Goal: Task Accomplishment & Management: Complete application form

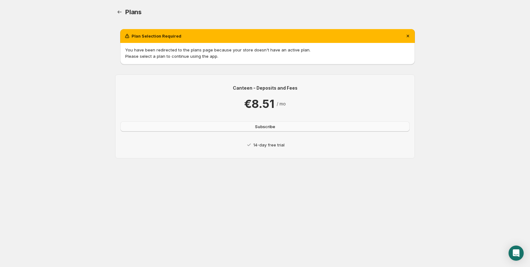
click at [253, 125] on button "Subscribe" at bounding box center [264, 126] width 289 height 10
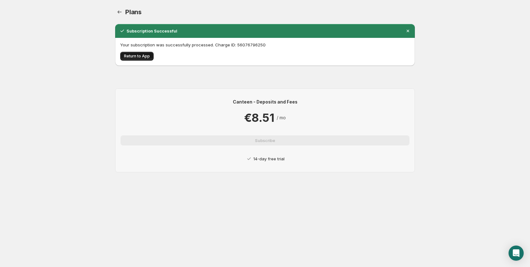
click at [138, 58] on span "Return to App" at bounding box center [137, 56] width 26 height 5
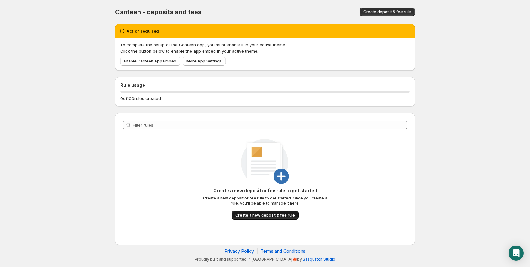
click at [246, 215] on span "Create a new deposit & fee rule" at bounding box center [265, 215] width 60 height 5
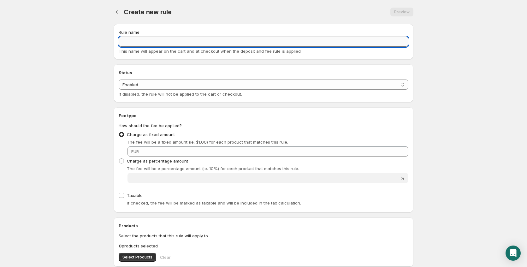
click at [149, 45] on input "Rule name" at bounding box center [263, 42] width 289 height 10
click at [138, 40] on input "Rule name" at bounding box center [263, 42] width 289 height 10
paste input "Pfand"
type input "Pfand"
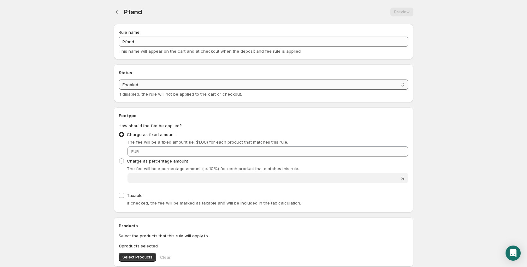
click at [142, 86] on select "Enabled Disabled" at bounding box center [263, 84] width 289 height 10
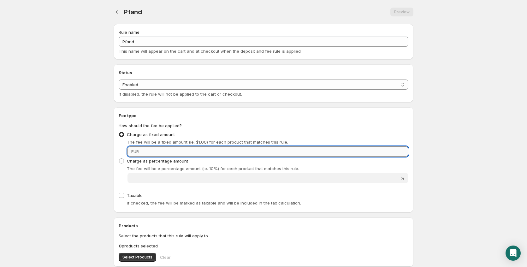
click at [141, 151] on input "Fixed amount" at bounding box center [274, 151] width 267 height 10
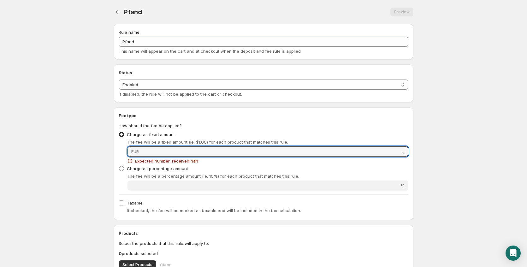
type input "."
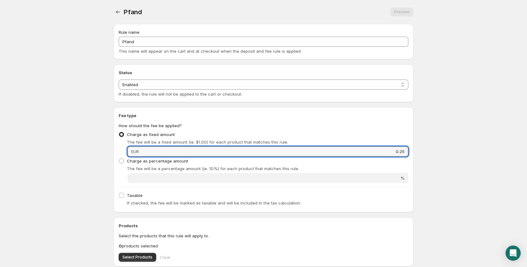
type input "0.25"
click at [98, 181] on body "Home Help Pfand. This page is ready Pfand Preview More actions Preview Rule nam…" at bounding box center [263, 133] width 527 height 267
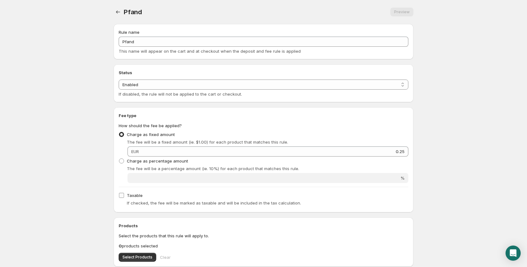
click at [123, 197] on input "Taxable" at bounding box center [121, 195] width 5 height 5
checkbox input "true"
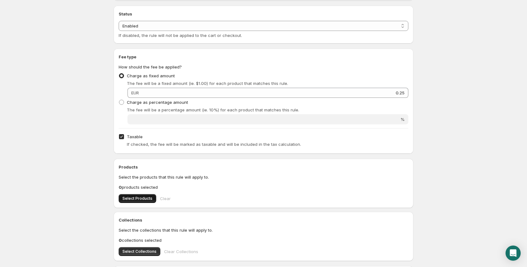
scroll to position [60, 0]
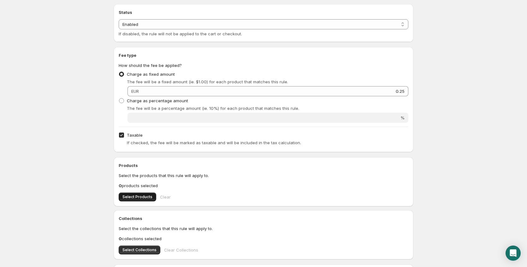
click at [134, 196] on span "Select Products" at bounding box center [137, 196] width 30 height 5
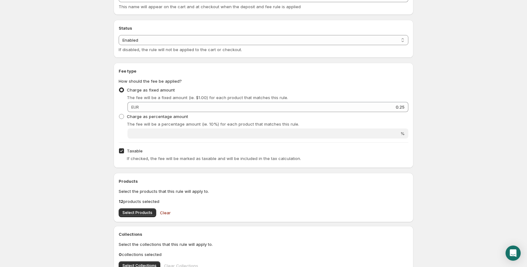
scroll to position [0, 0]
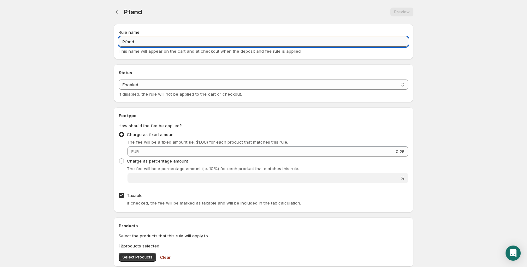
click at [140, 37] on input "Pfand" at bounding box center [263, 42] width 289 height 10
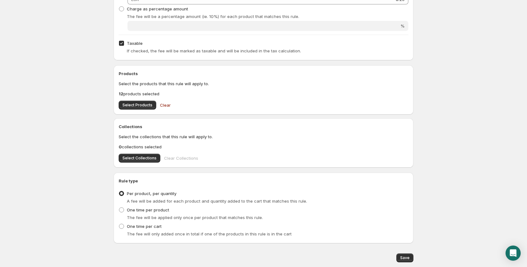
scroll to position [172, 0]
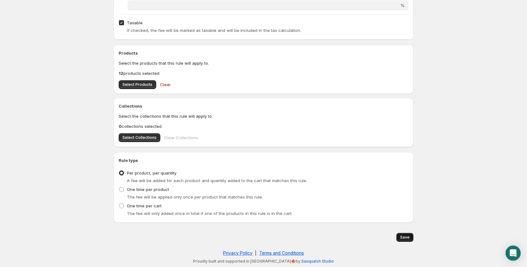
click at [406, 239] on span "Save" at bounding box center [404, 237] width 9 height 5
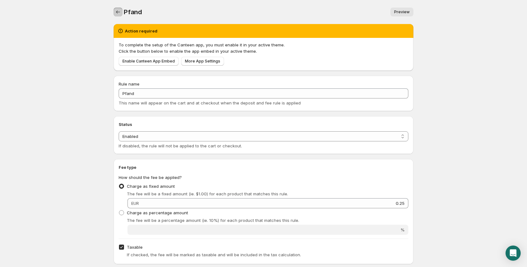
click at [121, 11] on icon "Settings" at bounding box center [118, 12] width 6 height 6
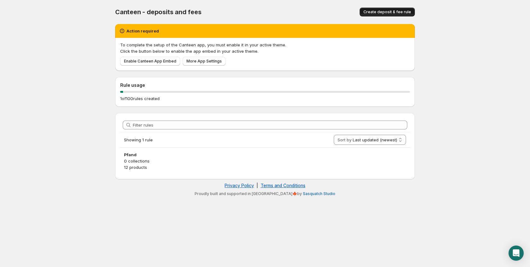
click at [374, 11] on span "Create deposit & fee rule" at bounding box center [387, 11] width 48 height 5
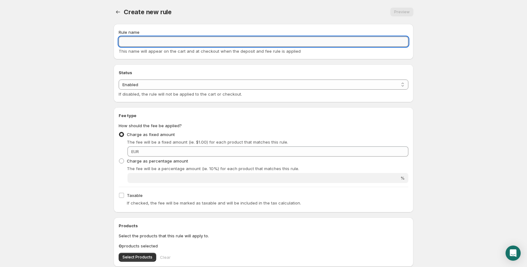
click at [140, 44] on input "Rule name" at bounding box center [263, 42] width 289 height 10
type input "Pfand3er"
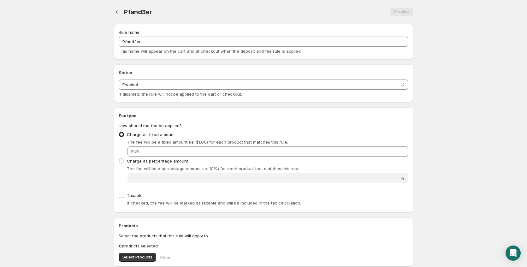
click at [144, 146] on div "Charge as fixed amount The fee will be a fixed amount (ie. $1.00) for each prod…" at bounding box center [263, 143] width 289 height 26
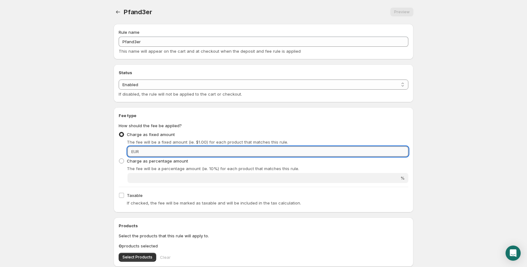
click at [146, 150] on input "Fixed amount" at bounding box center [274, 151] width 267 height 10
type input "0.25"
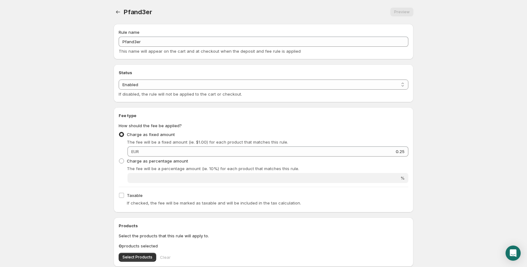
click at [151, 78] on div "Status Status Enabled Disabled Enabled If disabled, the rule will not be applie…" at bounding box center [263, 83] width 289 height 28
click at [151, 82] on select "Enabled Disabled" at bounding box center [263, 84] width 289 height 10
click at [100, 88] on body "Home Help Pfand3er. This page is ready Pfand3er Preview More actions Preview Ru…" at bounding box center [263, 133] width 527 height 267
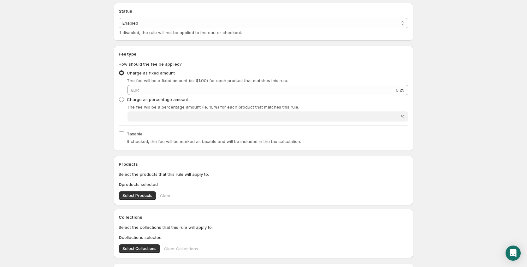
scroll to position [65, 0]
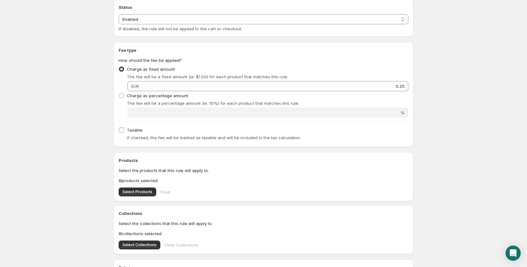
click at [119, 129] on input "Taxable" at bounding box center [121, 129] width 5 height 5
checkbox input "true"
click at [128, 192] on span "Select Products" at bounding box center [137, 191] width 30 height 5
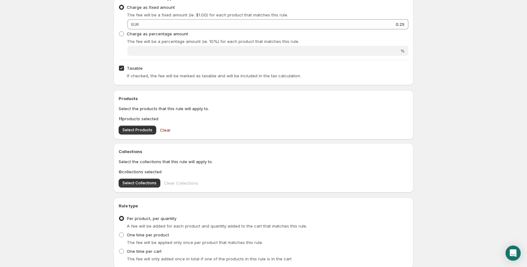
scroll to position [172, 0]
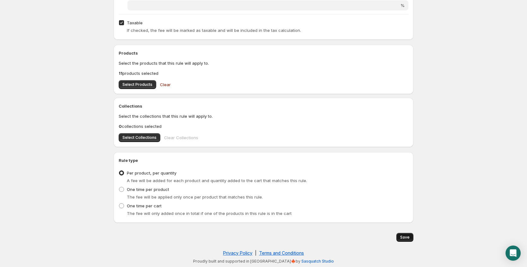
click at [402, 235] on button "Save" at bounding box center [404, 237] width 17 height 9
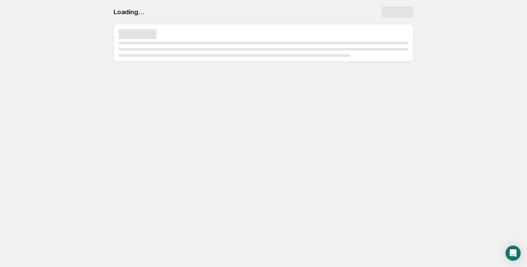
scroll to position [0, 0]
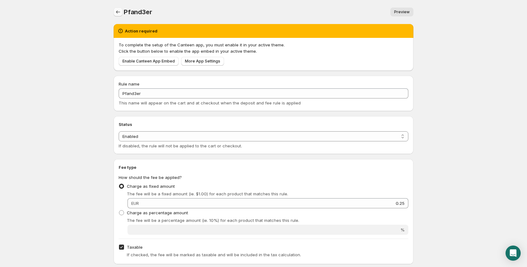
click at [116, 12] on icon "Settings" at bounding box center [118, 12] width 6 height 6
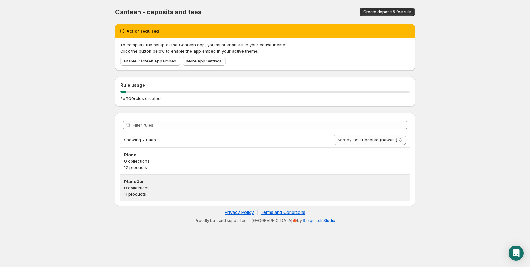
click at [149, 187] on p "0 collections" at bounding box center [265, 187] width 282 height 6
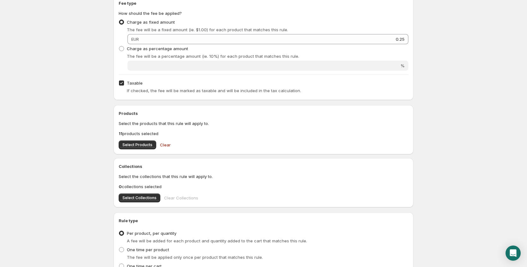
scroll to position [176, 0]
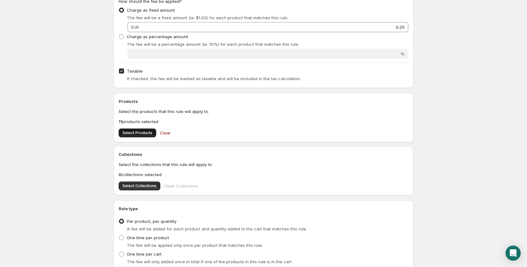
click at [144, 133] on span "Select Products" at bounding box center [137, 132] width 30 height 5
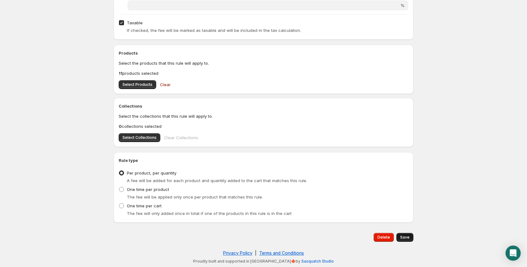
click at [405, 238] on span "Save" at bounding box center [404, 237] width 9 height 5
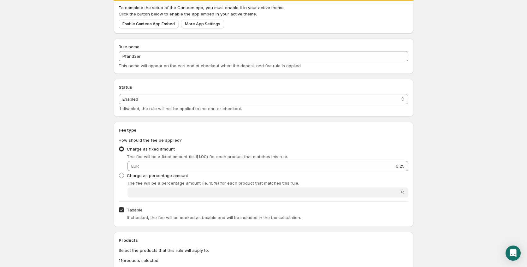
scroll to position [0, 0]
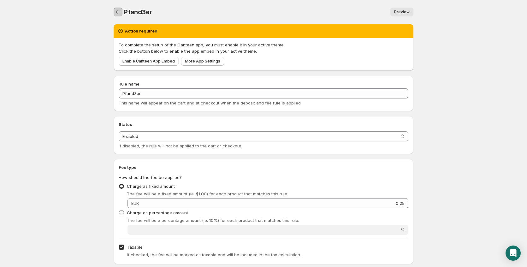
click at [115, 12] on icon "Settings" at bounding box center [118, 12] width 6 height 6
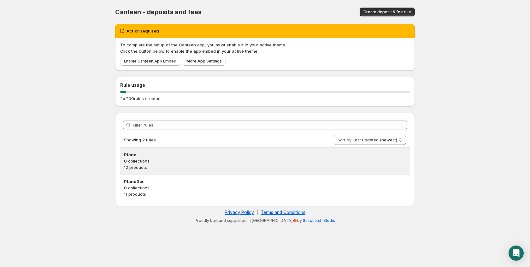
click at [155, 158] on p "0 collections" at bounding box center [265, 161] width 282 height 6
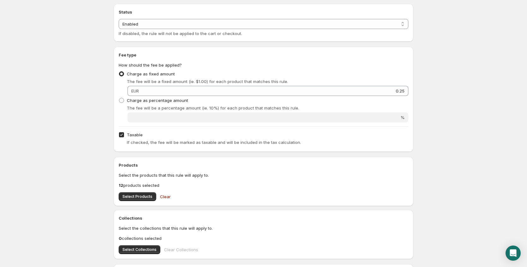
scroll to position [146, 0]
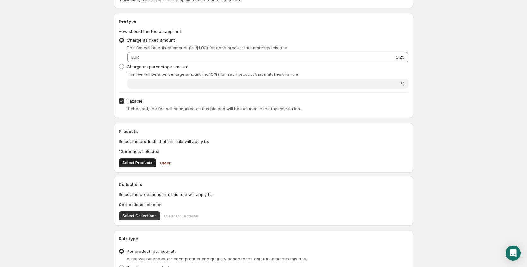
click at [144, 162] on span "Select Products" at bounding box center [137, 162] width 30 height 5
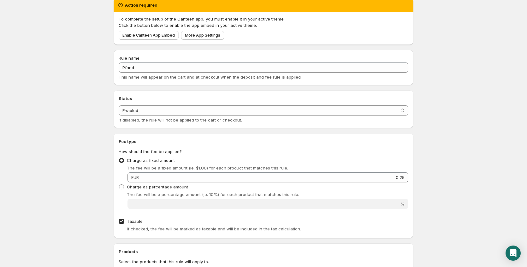
scroll to position [0, 0]
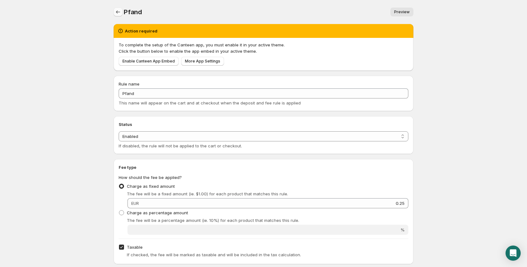
click at [118, 14] on icon "Settings" at bounding box center [118, 12] width 6 height 6
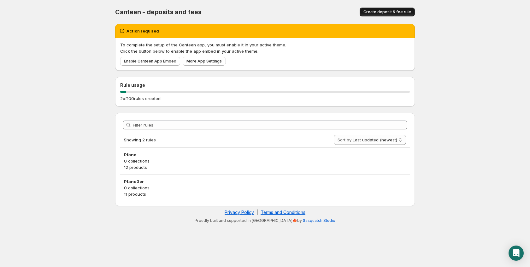
click at [393, 11] on span "Create deposit & fee rule" at bounding box center [387, 11] width 48 height 5
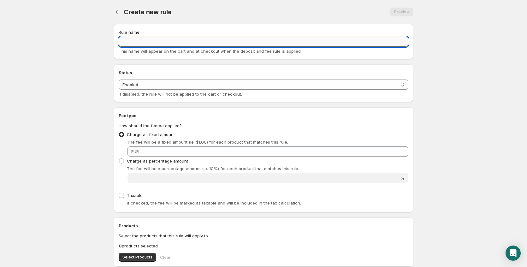
click at [167, 43] on input "Rule name" at bounding box center [263, 42] width 289 height 10
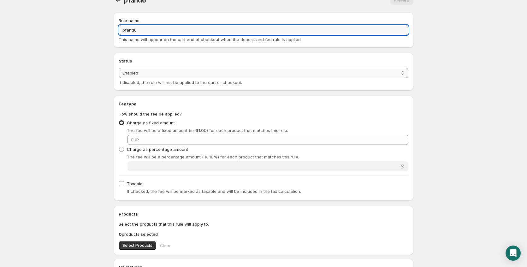
scroll to position [12, 0]
type input "pfand6"
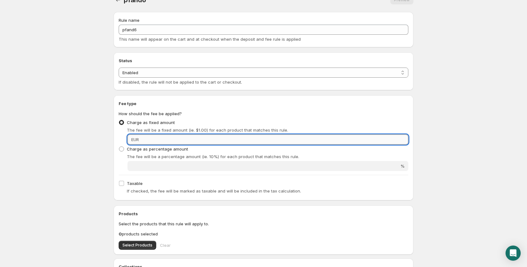
click at [160, 142] on input "Fixed amount" at bounding box center [274, 139] width 267 height 10
type input "0.25"
click at [124, 183] on label "Taxable" at bounding box center [131, 183] width 24 height 9
click at [124, 183] on input "Taxable" at bounding box center [121, 183] width 5 height 5
checkbox input "true"
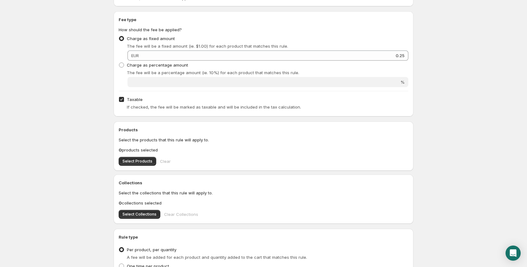
scroll to position [111, 0]
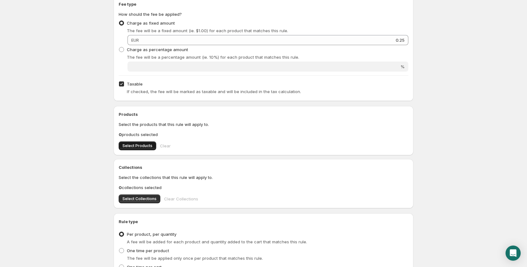
click at [142, 143] on span "Select Products" at bounding box center [137, 145] width 30 height 5
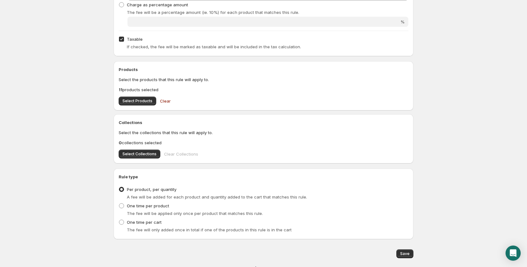
scroll to position [172, 0]
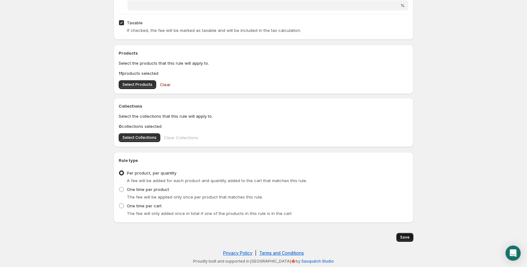
click at [404, 236] on span "Save" at bounding box center [404, 237] width 9 height 5
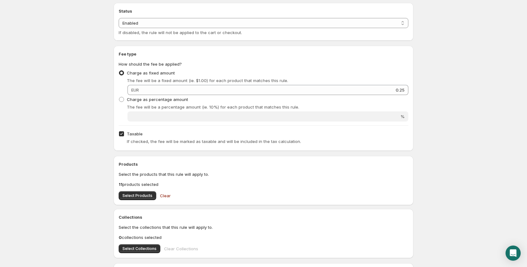
scroll to position [0, 0]
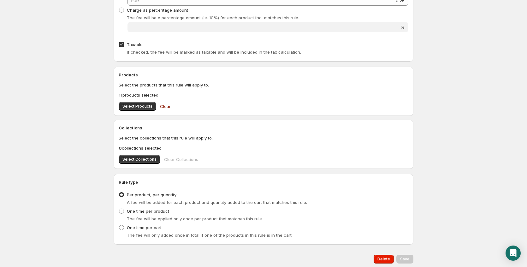
scroll to position [204, 0]
click at [145, 106] on span "Select Products" at bounding box center [137, 104] width 30 height 5
click at [401, 256] on span "Save" at bounding box center [404, 257] width 9 height 5
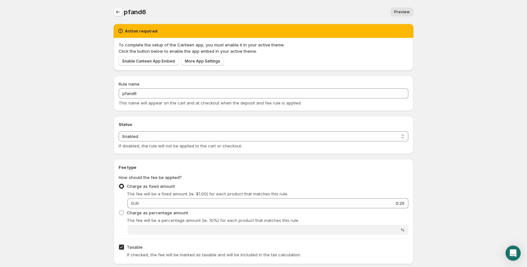
click at [117, 13] on icon "Settings" at bounding box center [118, 12] width 6 height 6
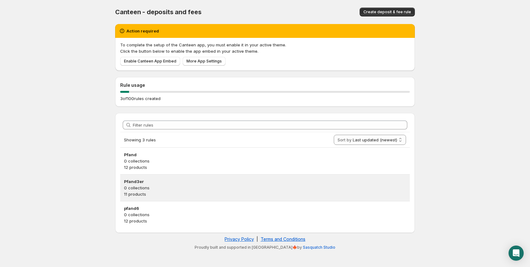
click at [149, 183] on h3 "Pfand3er" at bounding box center [265, 181] width 282 height 6
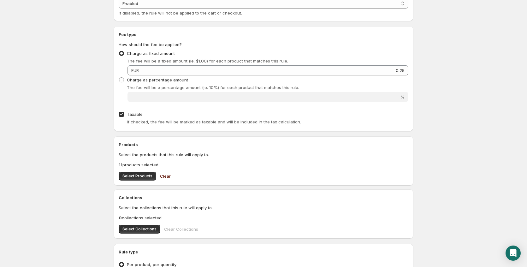
scroll to position [135, 0]
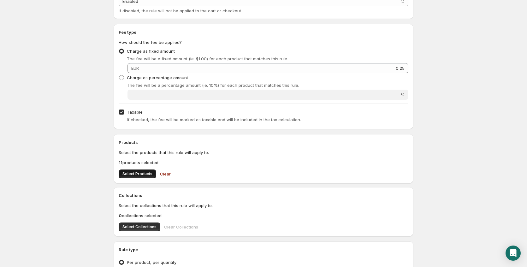
click at [141, 174] on span "Select Products" at bounding box center [137, 173] width 30 height 5
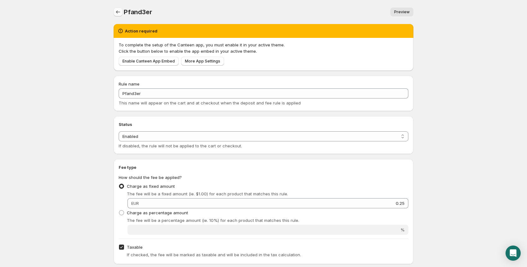
click at [116, 14] on icon "Settings" at bounding box center [118, 12] width 6 height 6
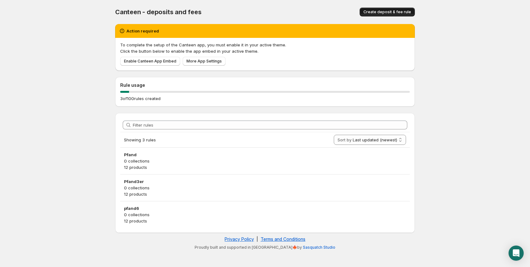
click at [388, 13] on span "Create deposit & fee rule" at bounding box center [387, 11] width 48 height 5
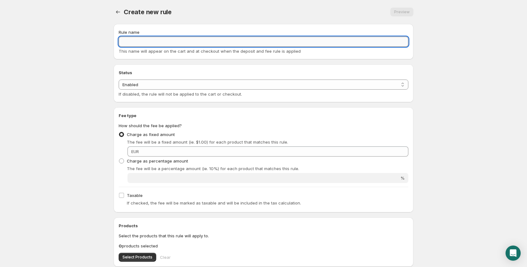
click at [151, 41] on input "Rule name" at bounding box center [263, 42] width 289 height 10
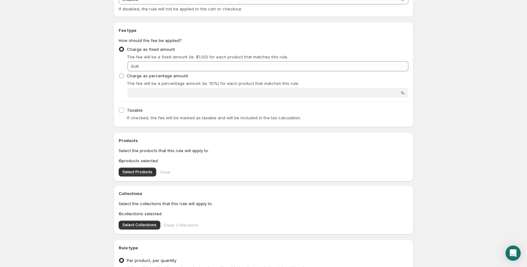
scroll to position [88, 0]
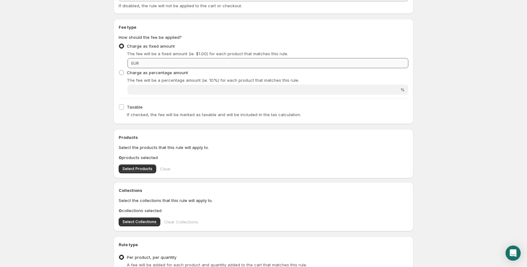
type input "Pfand12"
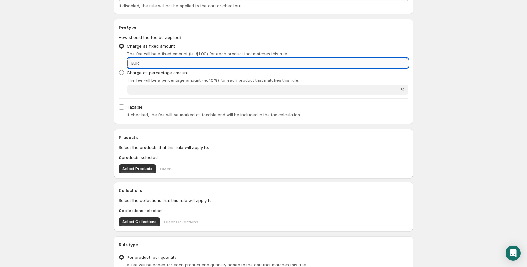
click at [153, 65] on input "Fixed amount" at bounding box center [274, 63] width 267 height 10
click at [147, 63] on input "Fixed amount" at bounding box center [274, 63] width 267 height 10
type input "3"
click at [434, 83] on body "Home Help Pfand12. This page is ready Pfand12 Preview More actions Preview Rule…" at bounding box center [263, 45] width 527 height 267
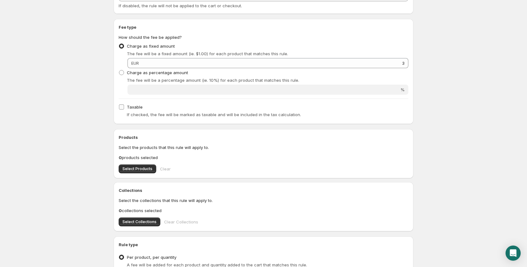
click at [126, 107] on label "Taxable" at bounding box center [131, 106] width 24 height 9
click at [124, 107] on input "Taxable" at bounding box center [121, 106] width 5 height 5
checkbox input "true"
click at [143, 169] on span "Select Products" at bounding box center [137, 168] width 30 height 5
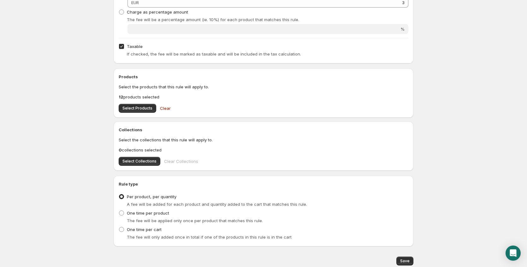
scroll to position [172, 0]
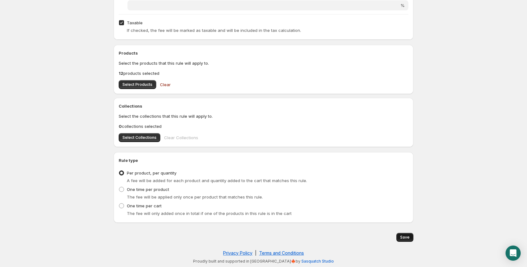
click at [403, 238] on span "Save" at bounding box center [404, 237] width 9 height 5
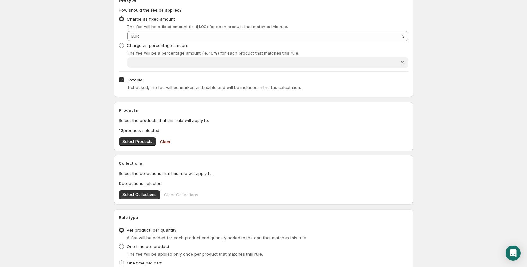
scroll to position [0, 0]
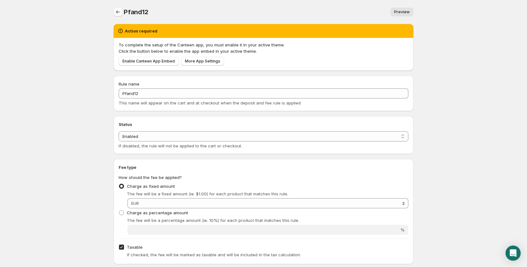
click at [120, 12] on icon "Settings" at bounding box center [118, 12] width 6 height 6
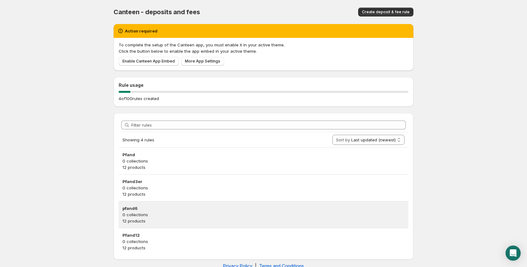
click at [152, 209] on h3 "pfand6" at bounding box center [263, 208] width 282 height 6
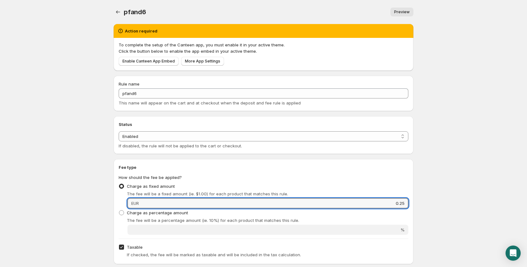
drag, startPoint x: 384, startPoint y: 201, endPoint x: 432, endPoint y: 187, distance: 50.6
click at [423, 202] on body "Home Help pfand6. This page is ready pfand6 Preview More actions Preview Action…" at bounding box center [263, 133] width 527 height 267
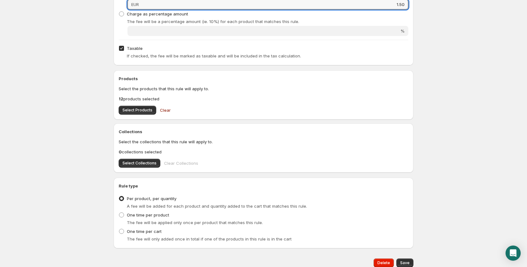
scroll to position [224, 0]
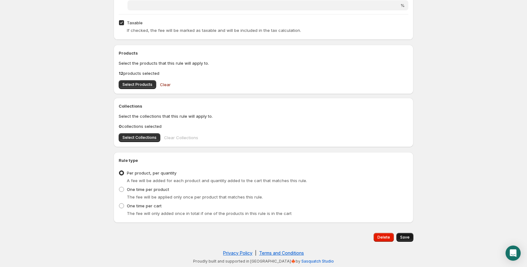
click at [406, 239] on span "Save" at bounding box center [404, 237] width 9 height 5
type input "1.5"
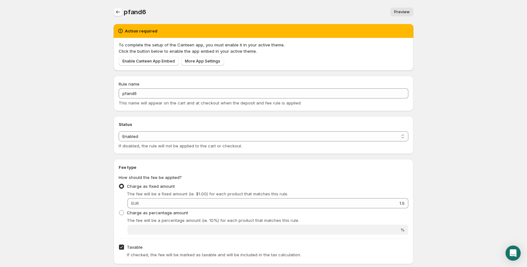
click at [117, 15] on button "Settings" at bounding box center [118, 12] width 9 height 9
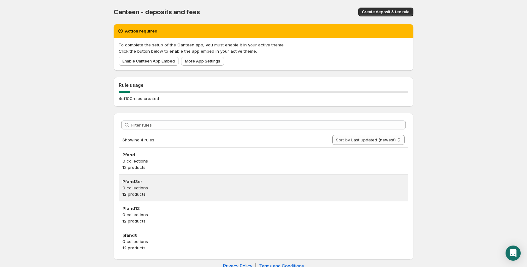
click at [156, 185] on p "0 collections" at bounding box center [263, 187] width 282 height 6
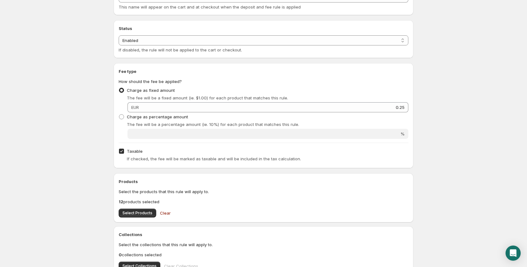
scroll to position [110, 0]
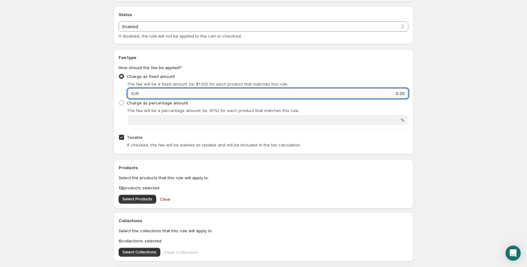
click at [400, 94] on input "0.25" at bounding box center [274, 93] width 267 height 10
click at [405, 91] on input "0.25" at bounding box center [274, 93] width 267 height 10
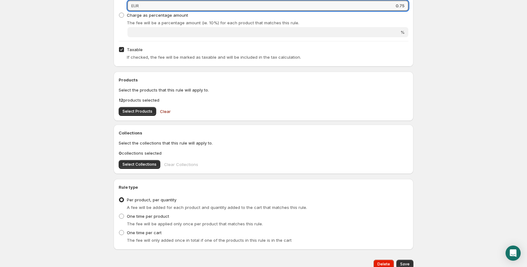
scroll to position [224, 0]
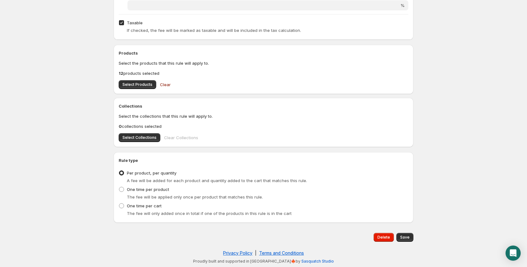
type input "0.75"
click at [416, 234] on div "Pfand3er. This page is ready Pfand3er Preview More actions Preview Action requi…" at bounding box center [263, 21] width 315 height 491
click at [407, 238] on span "Save" at bounding box center [404, 237] width 9 height 5
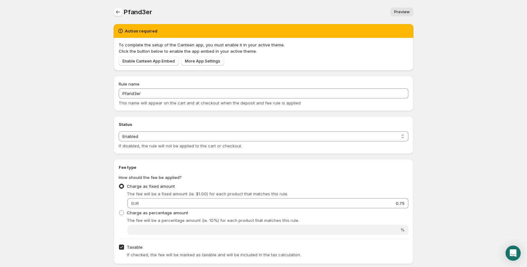
click at [115, 9] on icon "Settings" at bounding box center [118, 12] width 6 height 6
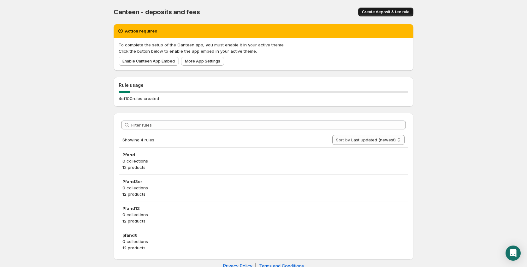
click at [383, 10] on span "Create deposit & fee rule" at bounding box center [386, 11] width 48 height 5
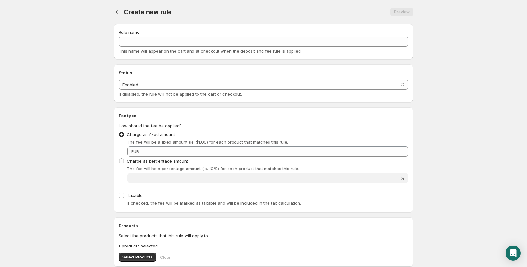
click at [163, 47] on div "Rule name This name will appear on the cart and at checkout when the deposit an…" at bounding box center [263, 41] width 289 height 25
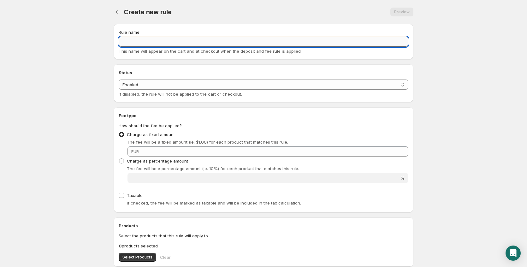
click at [164, 42] on input "Rule name" at bounding box center [263, 42] width 289 height 10
type input "Pfand24"
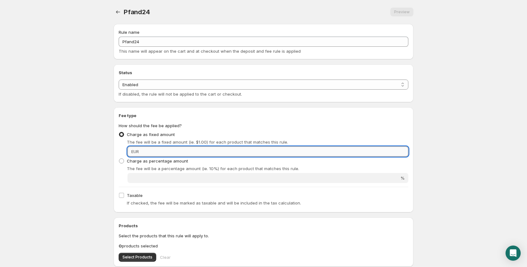
drag, startPoint x: 364, startPoint y: 150, endPoint x: 365, endPoint y: 147, distance: 3.4
click at [364, 150] on input "Fixed amount" at bounding box center [274, 151] width 267 height 10
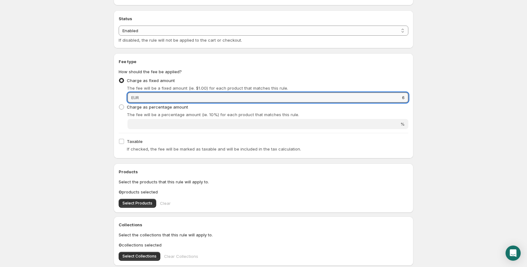
scroll to position [90, 0]
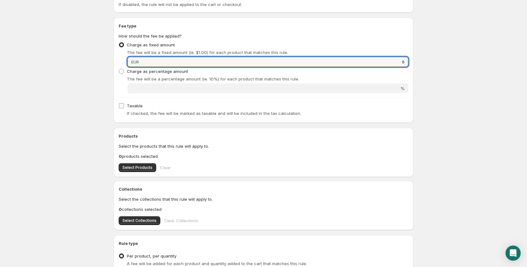
type input "6"
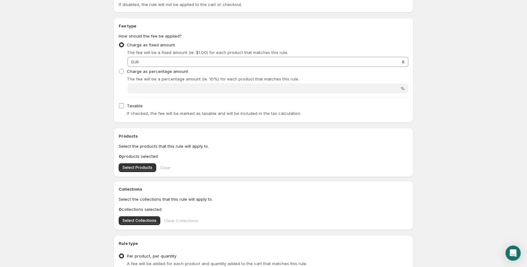
click at [120, 105] on input "Taxable" at bounding box center [121, 105] width 5 height 5
checkbox input "true"
click at [144, 168] on span "Select Products" at bounding box center [137, 167] width 30 height 5
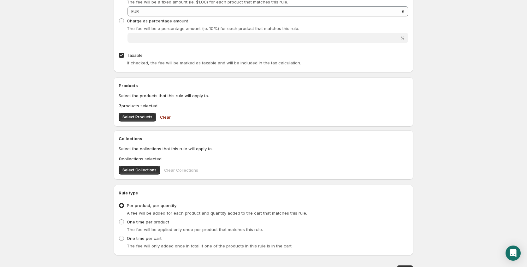
scroll to position [172, 0]
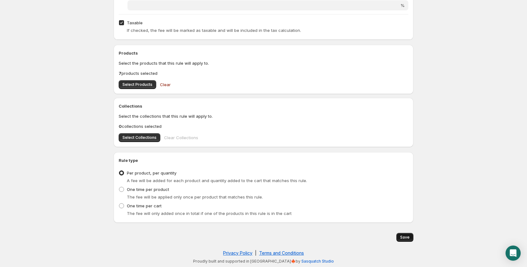
click at [410, 240] on button "Save" at bounding box center [404, 237] width 17 height 9
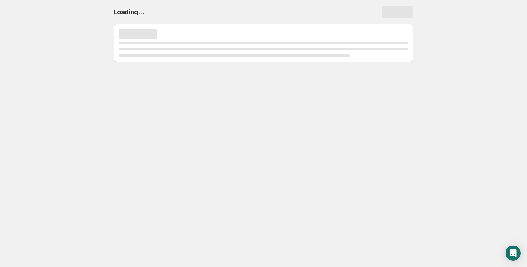
scroll to position [0, 0]
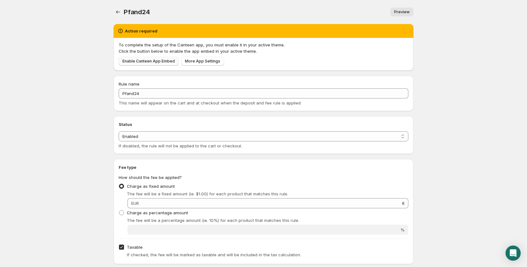
click at [146, 61] on span "Enable Canteen App Embed" at bounding box center [148, 61] width 52 height 5
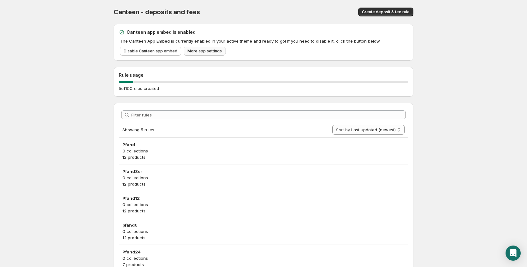
click at [207, 53] on span "More app settings" at bounding box center [204, 51] width 34 height 5
